Goal: Navigation & Orientation: Find specific page/section

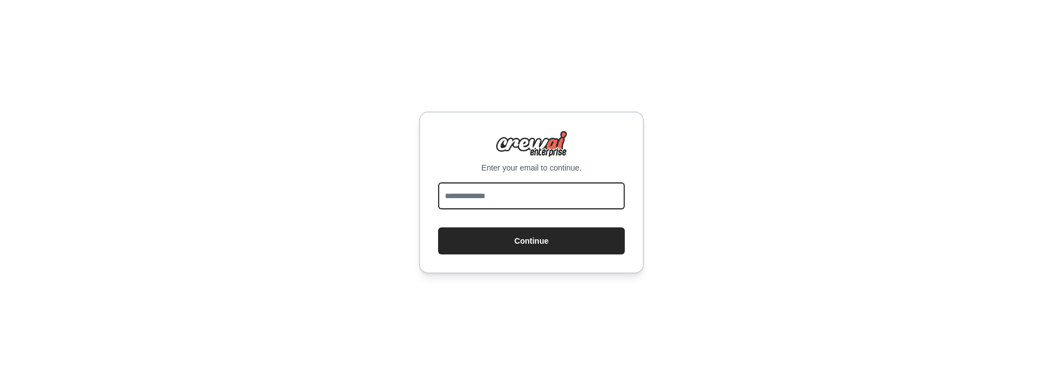
click at [531, 201] on input "email" at bounding box center [531, 195] width 187 height 27
type input "**********"
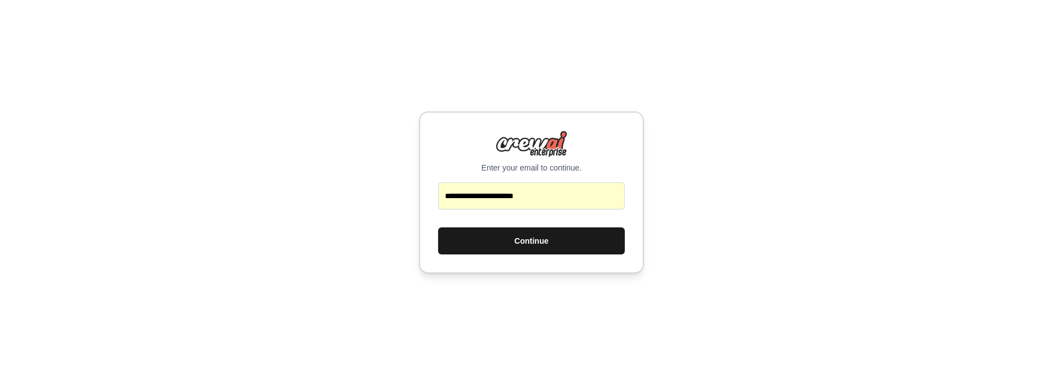
click at [530, 244] on button "Continue" at bounding box center [531, 240] width 187 height 27
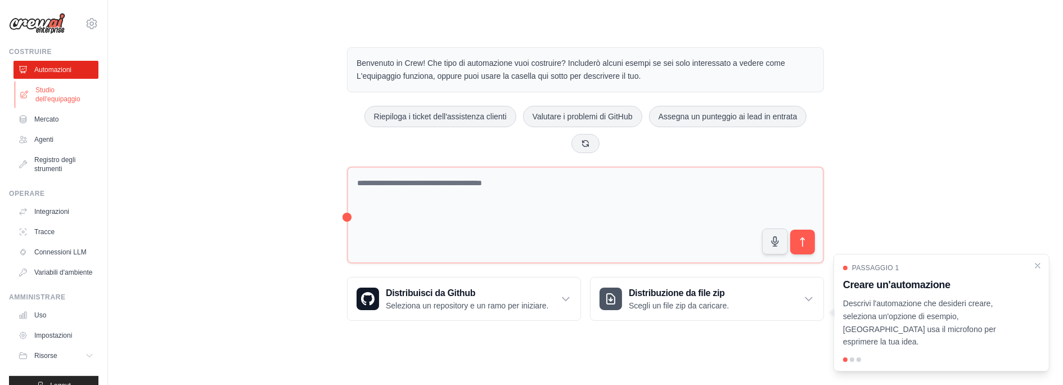
click at [29, 91] on link "Studio dell'equipaggio" at bounding box center [57, 94] width 85 height 27
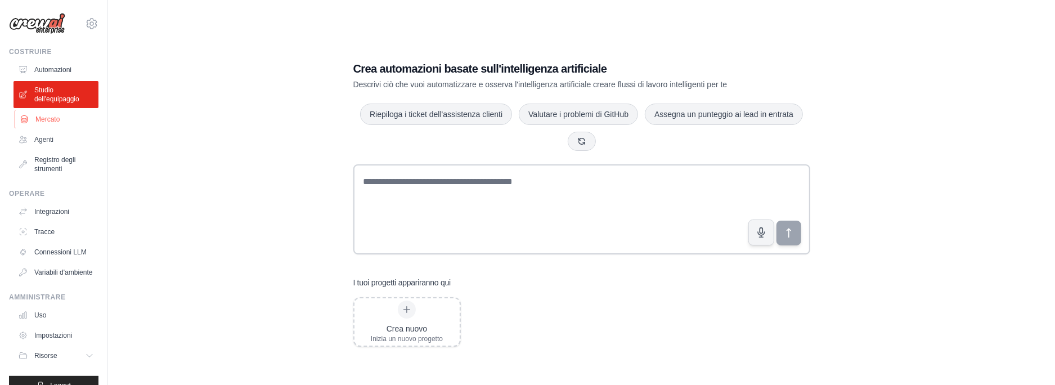
click at [31, 118] on link "Mercato" at bounding box center [57, 119] width 85 height 18
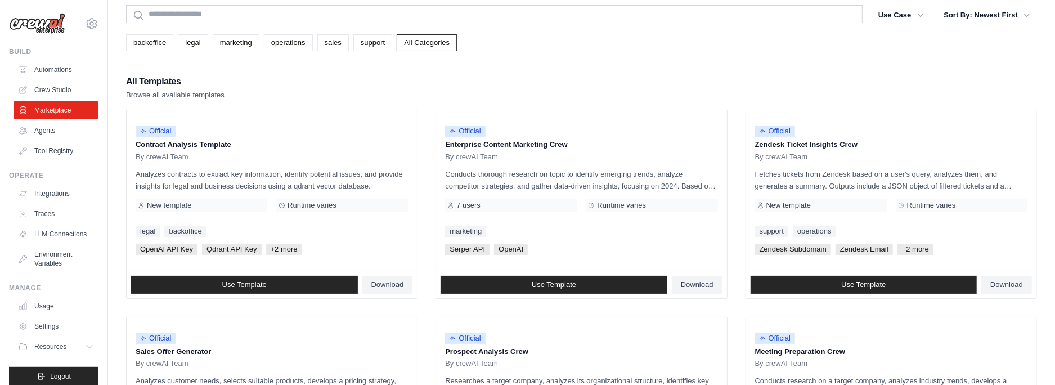
scroll to position [56, 0]
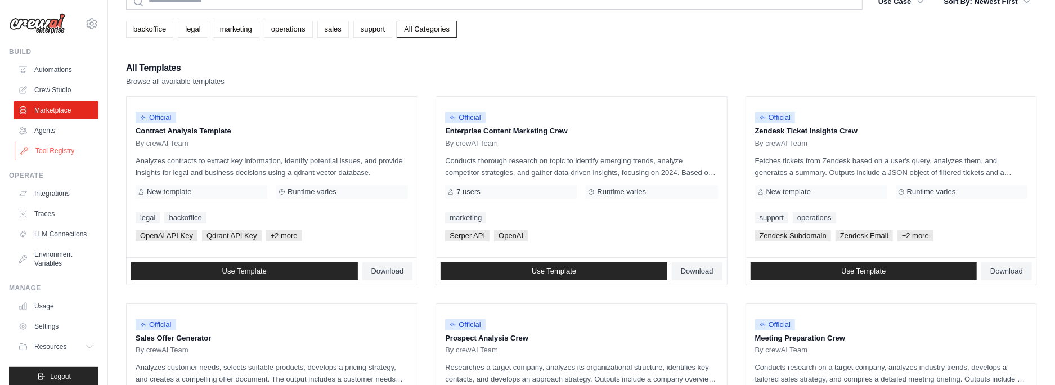
click at [65, 145] on link "Tool Registry" at bounding box center [57, 151] width 85 height 18
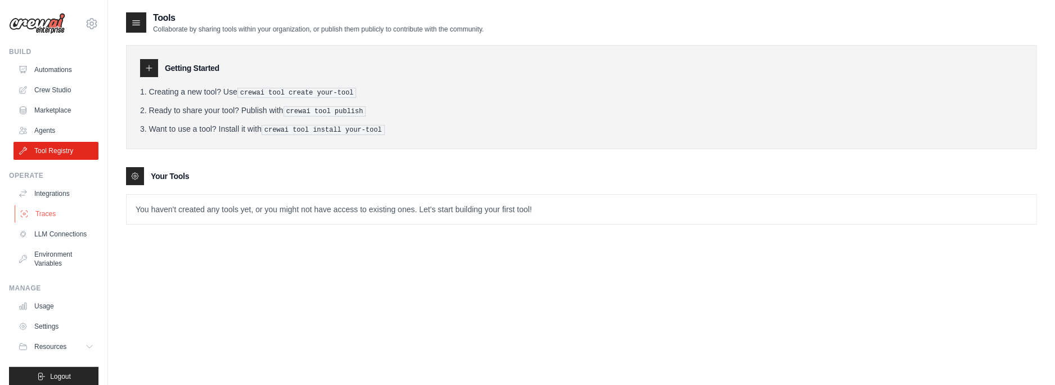
click at [46, 213] on link "Traces" at bounding box center [57, 214] width 85 height 18
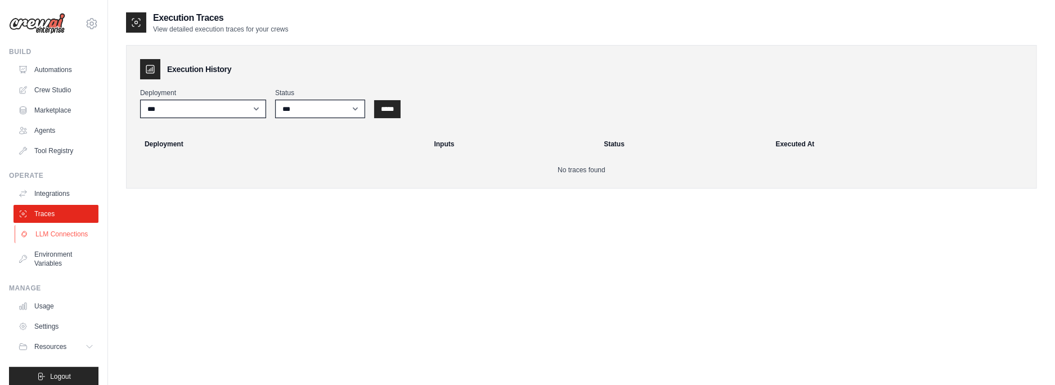
click at [42, 243] on link "LLM Connections" at bounding box center [57, 234] width 85 height 18
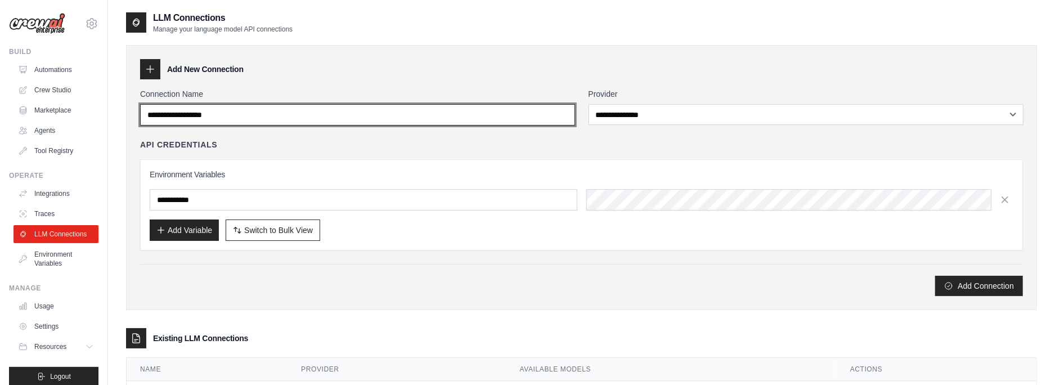
click at [140, 112] on input "Connection Name" at bounding box center [357, 114] width 435 height 21
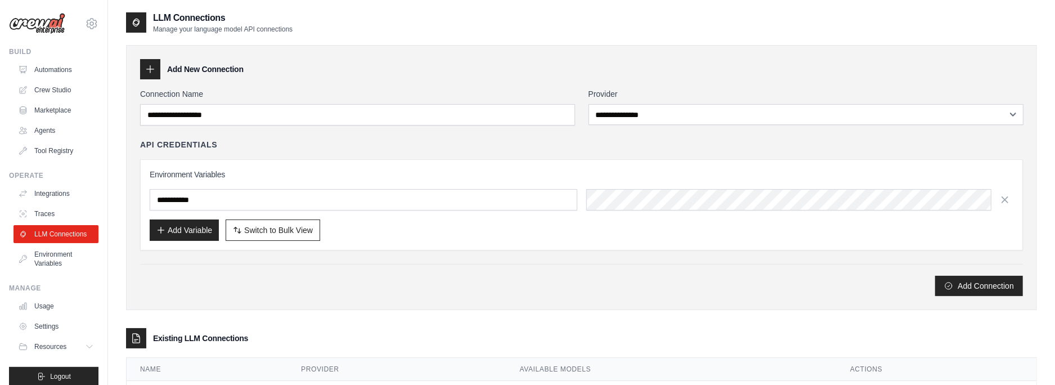
click at [308, 73] on div "Add New Connection" at bounding box center [581, 69] width 882 height 20
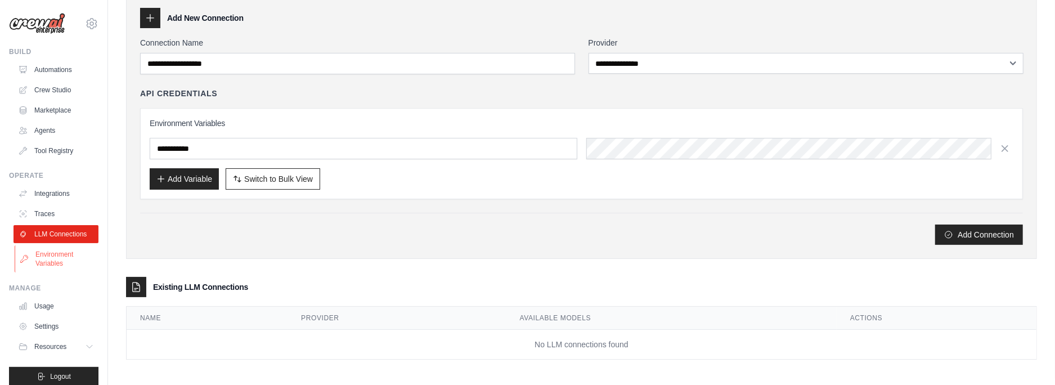
click at [51, 272] on link "Environment Variables" at bounding box center [57, 258] width 85 height 27
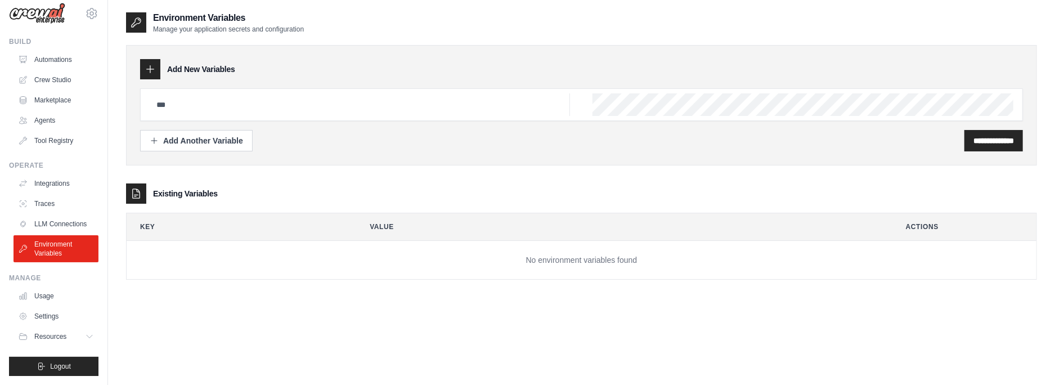
scroll to position [19, 0]
click at [47, 312] on link "Settings" at bounding box center [57, 316] width 85 height 18
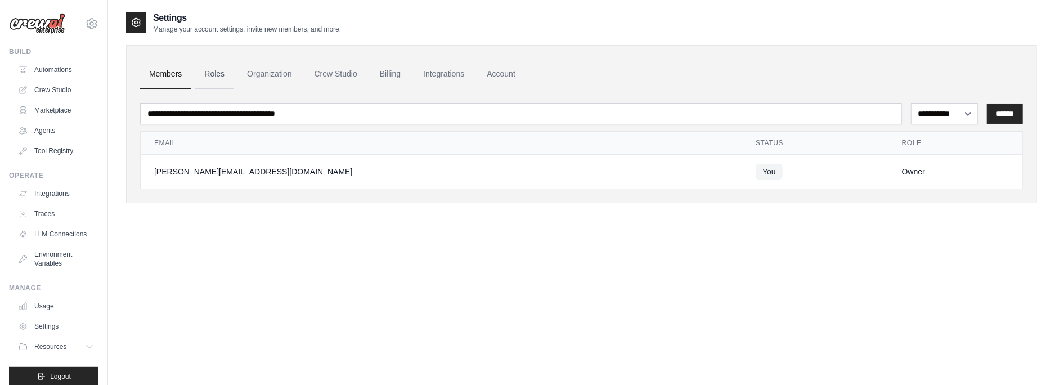
click at [211, 75] on link "Roles" at bounding box center [214, 74] width 38 height 30
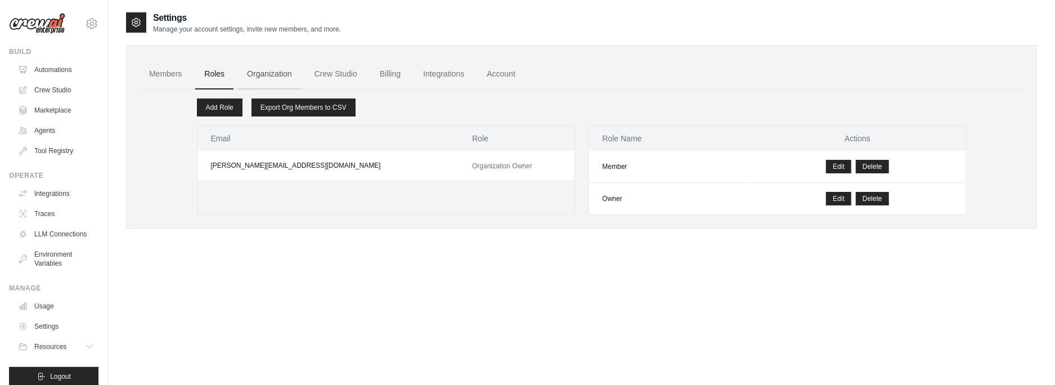
click at [272, 70] on link "Organization" at bounding box center [269, 74] width 62 height 30
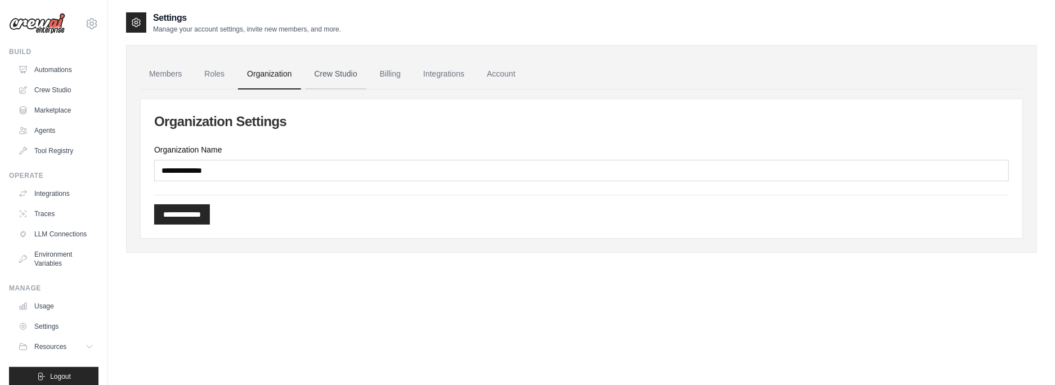
click at [345, 73] on link "Crew Studio" at bounding box center [335, 74] width 61 height 30
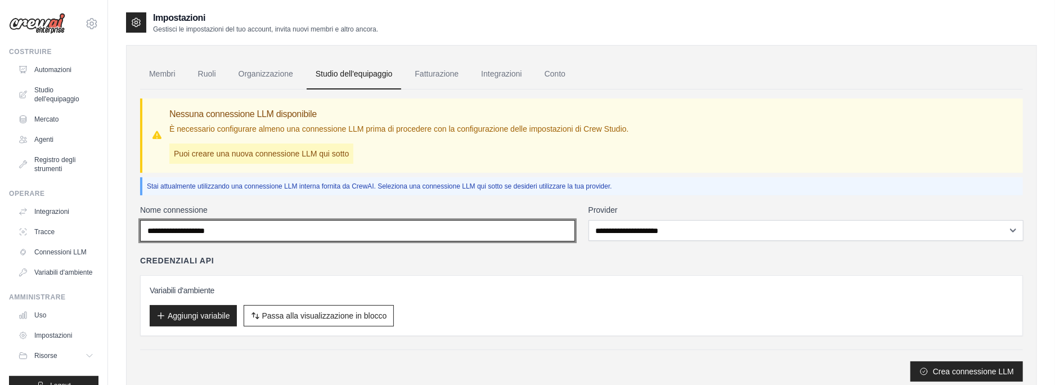
click at [420, 227] on input "Nome connessione" at bounding box center [357, 230] width 435 height 21
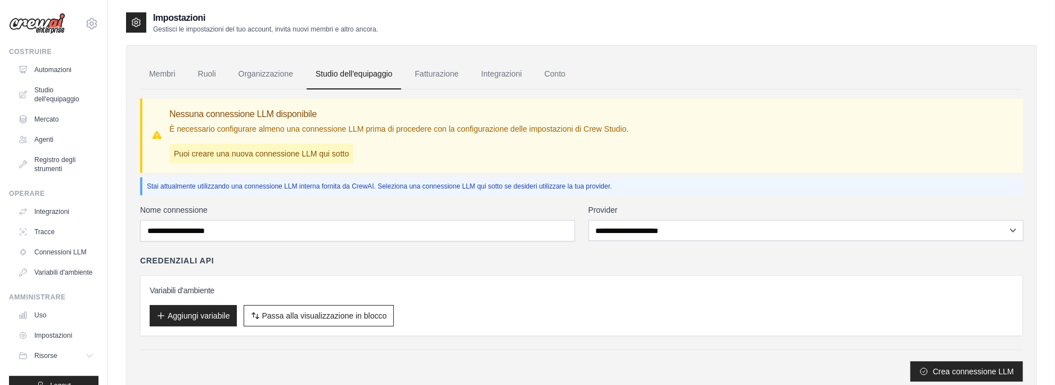
click at [343, 155] on p "Puoi creare una nuova connessione LLM qui sotto" at bounding box center [261, 153] width 184 height 20
click at [345, 124] on p "È necessario configurare almeno una connessione LLM prima di procedere con la c…" at bounding box center [398, 128] width 459 height 11
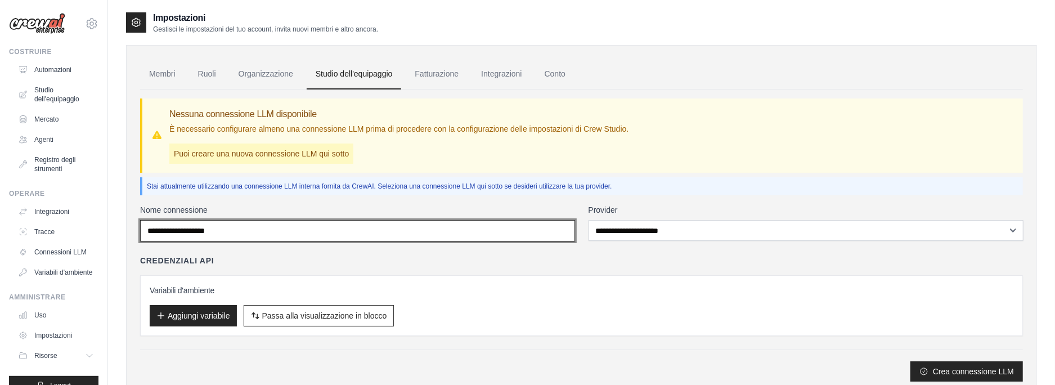
click at [265, 223] on input "Nome connessione" at bounding box center [357, 230] width 435 height 21
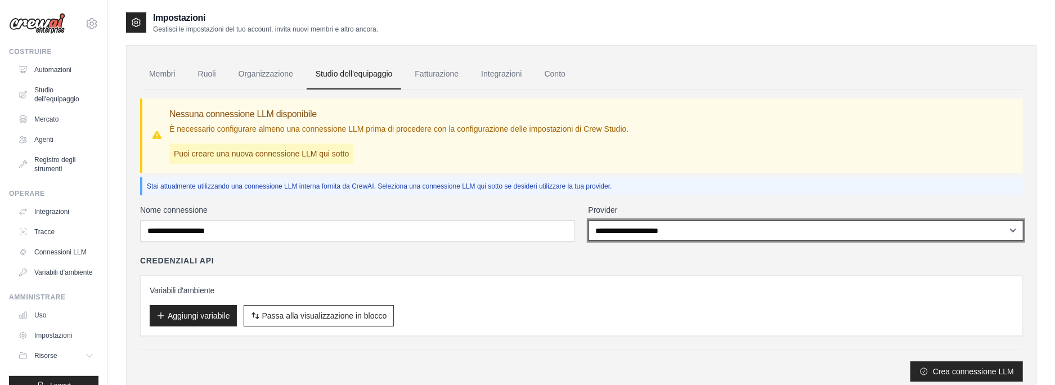
click at [612, 227] on select "**********" at bounding box center [805, 230] width 435 height 21
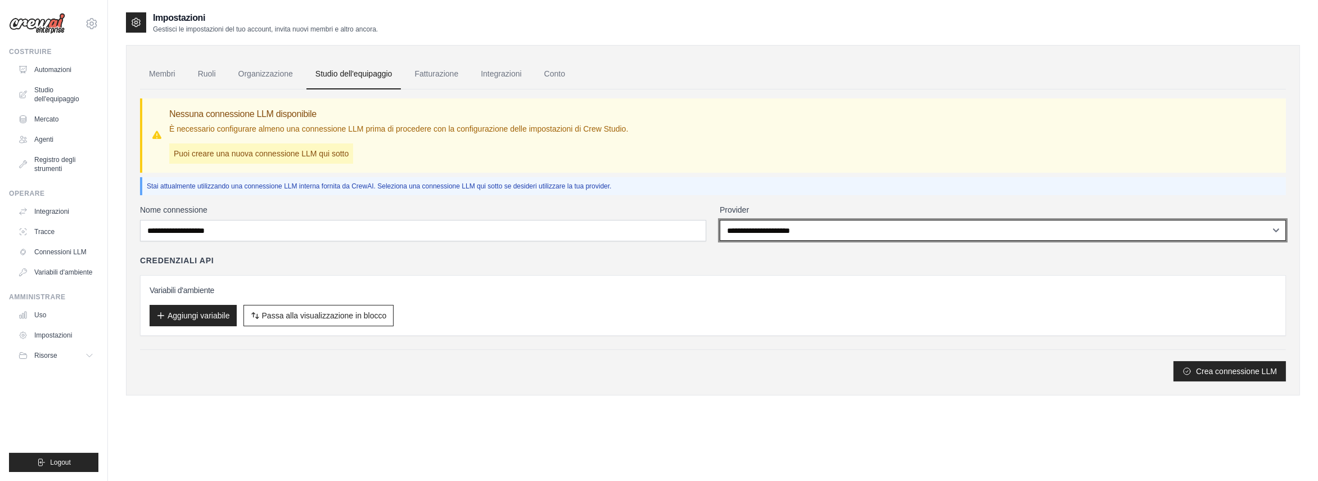
drag, startPoint x: 669, startPoint y: 181, endPoint x: 836, endPoint y: 227, distance: 173.7
click at [836, 227] on select "**********" at bounding box center [1003, 230] width 566 height 21
select select "*********"
click at [720, 220] on select "**********" at bounding box center [1003, 230] width 566 height 21
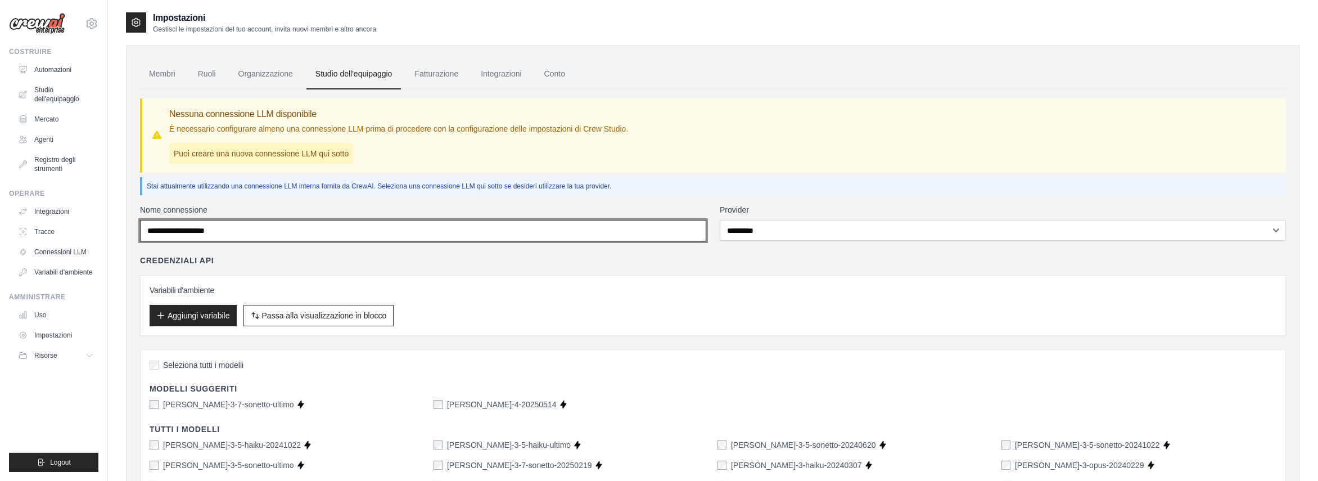
click at [526, 231] on input "Nome connessione" at bounding box center [423, 230] width 566 height 21
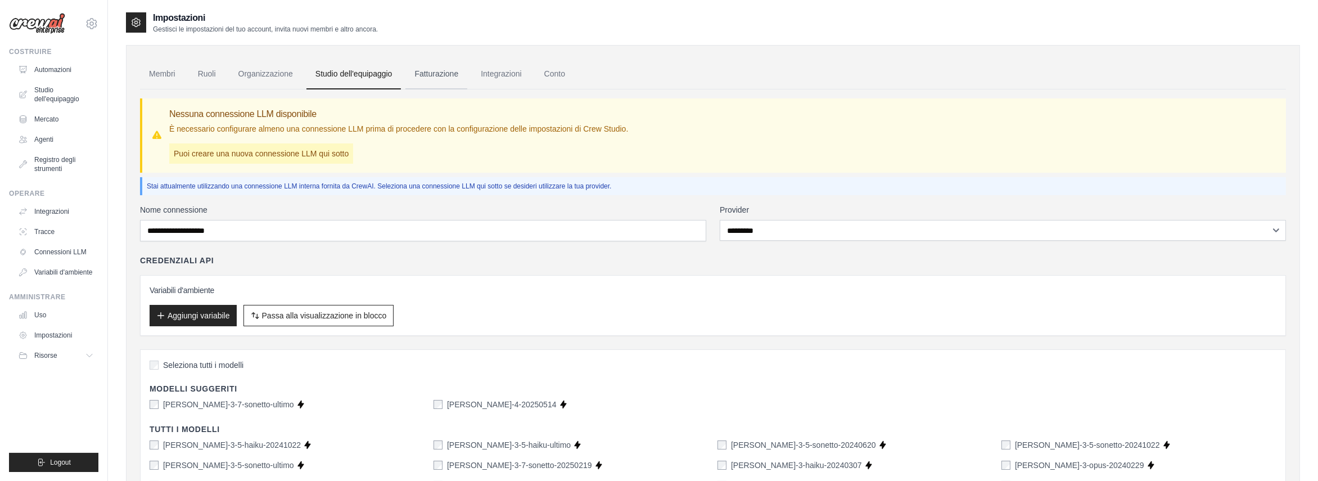
click at [435, 72] on link "Fatturazione" at bounding box center [437, 74] width 62 height 30
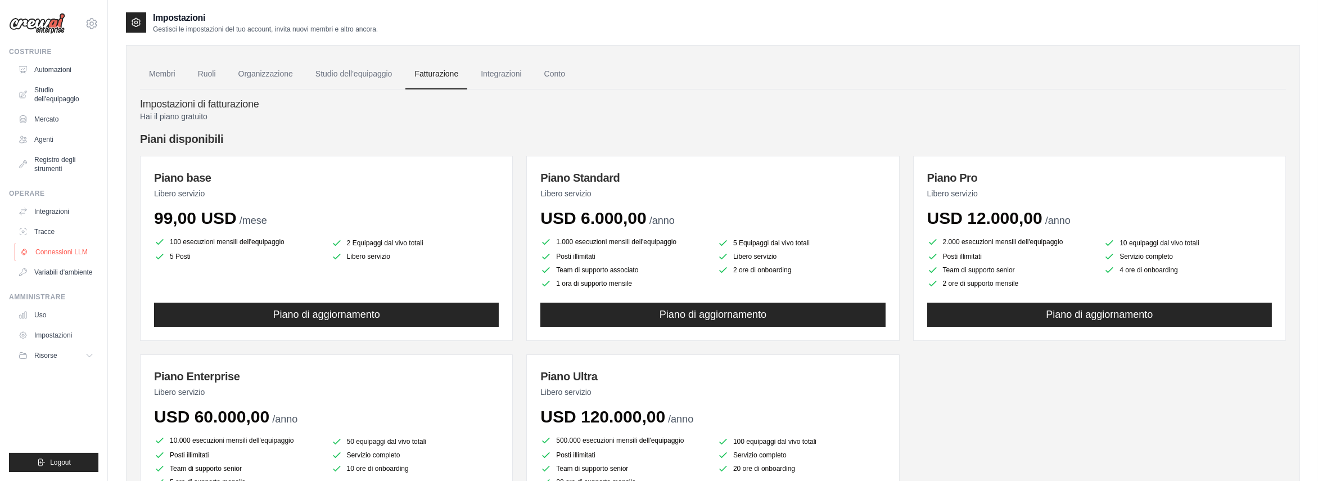
click at [46, 247] on font "Connessioni LLM" at bounding box center [61, 251] width 52 height 9
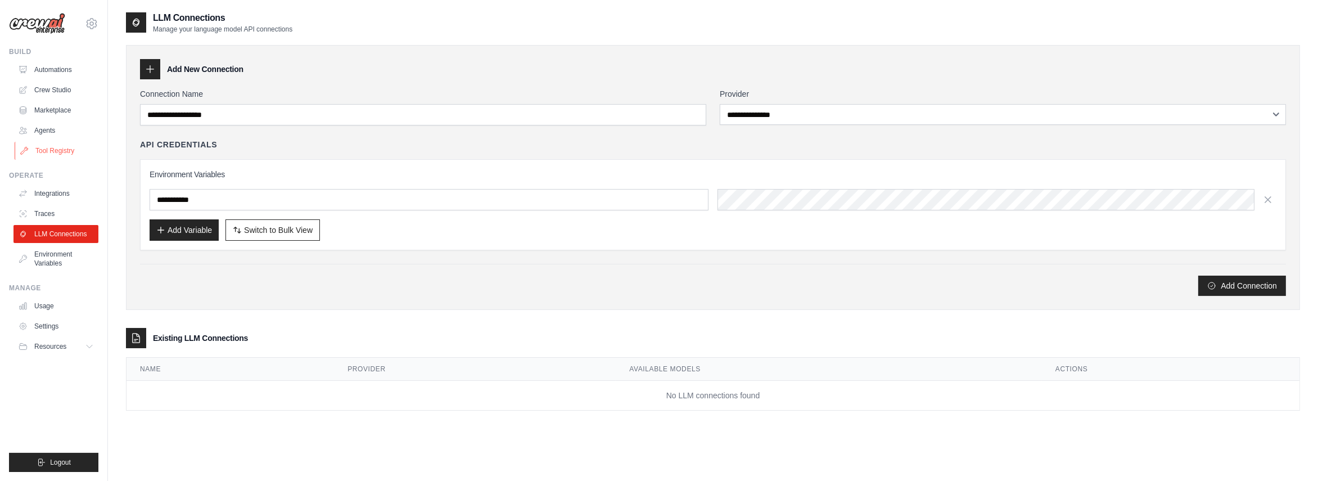
click at [63, 147] on link "Tool Registry" at bounding box center [57, 151] width 85 height 18
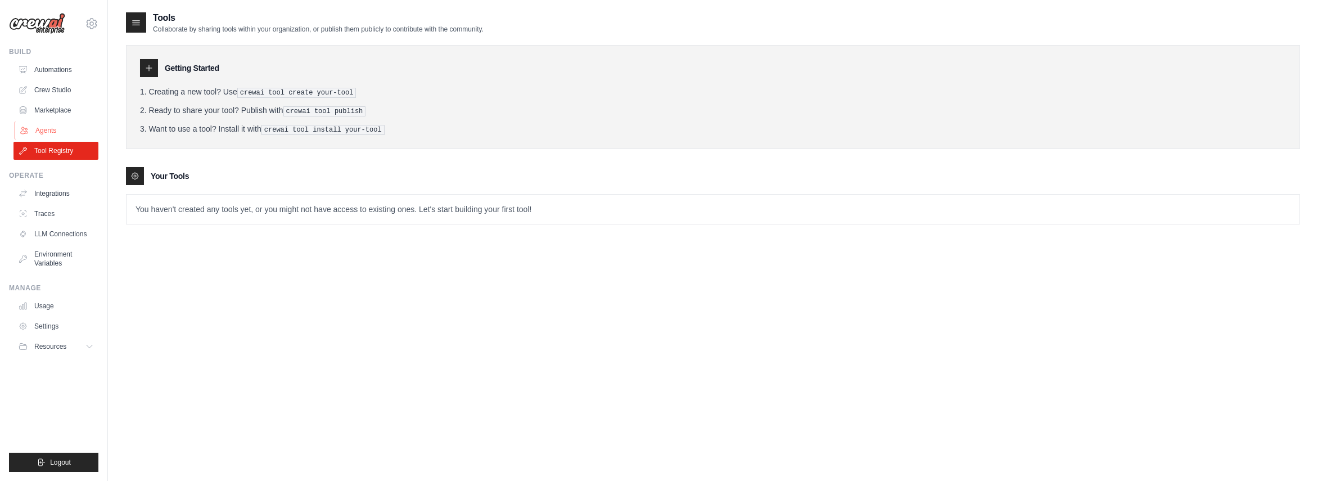
click at [44, 124] on link "Agents" at bounding box center [57, 130] width 85 height 18
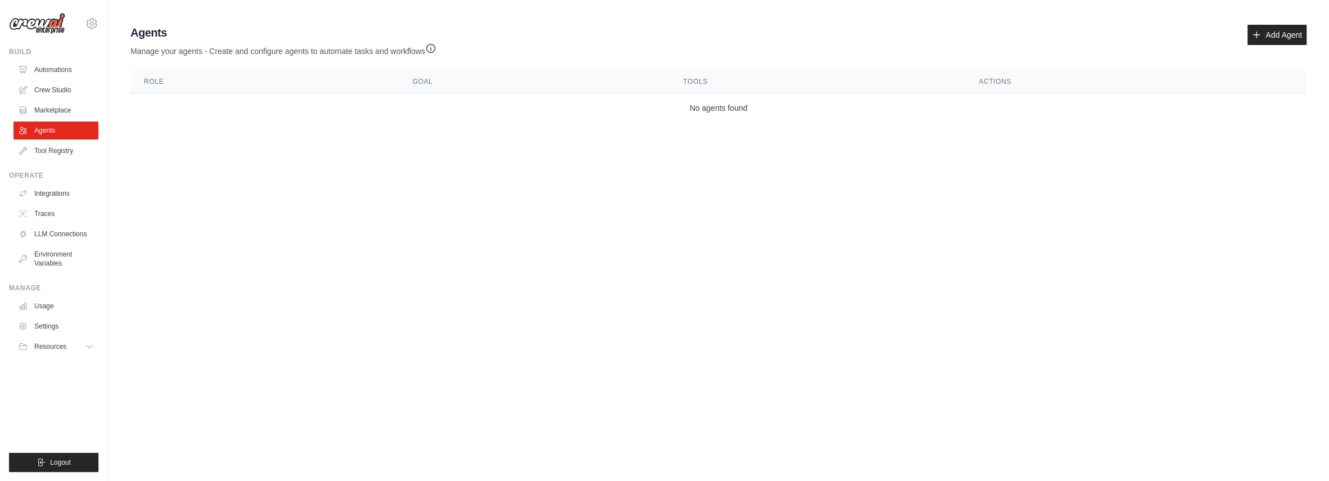
click at [184, 84] on th "Role" at bounding box center [264, 81] width 268 height 23
click at [663, 87] on th "Goal" at bounding box center [534, 81] width 271 height 23
click at [64, 107] on link "Marketplace" at bounding box center [57, 110] width 85 height 18
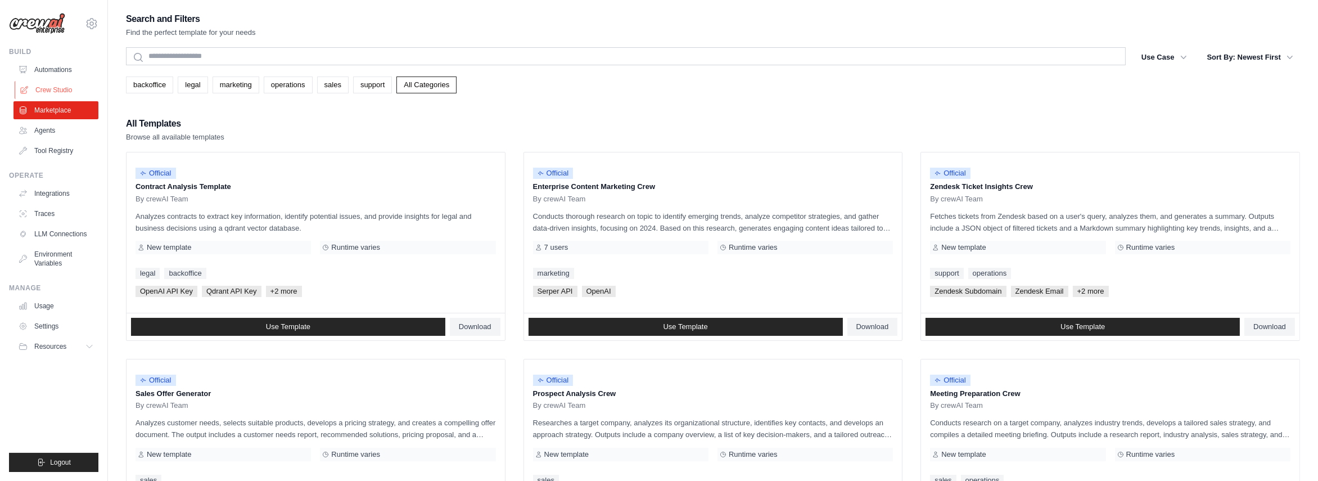
click at [61, 84] on link "Crew Studio" at bounding box center [57, 90] width 85 height 18
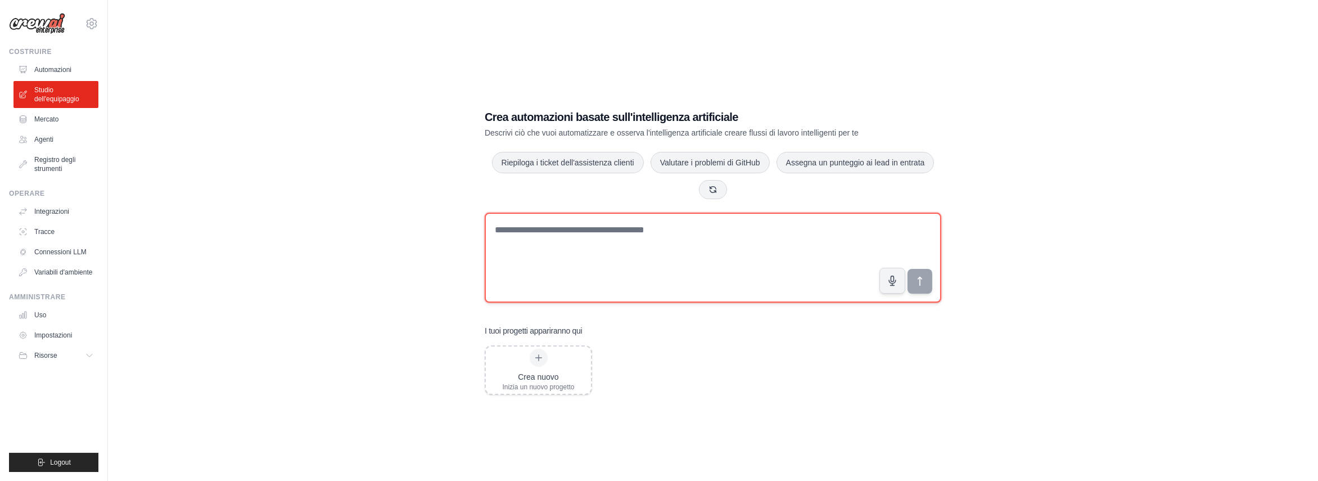
click at [613, 223] on textarea at bounding box center [713, 258] width 457 height 90
